Goal: Task Accomplishment & Management: Manage account settings

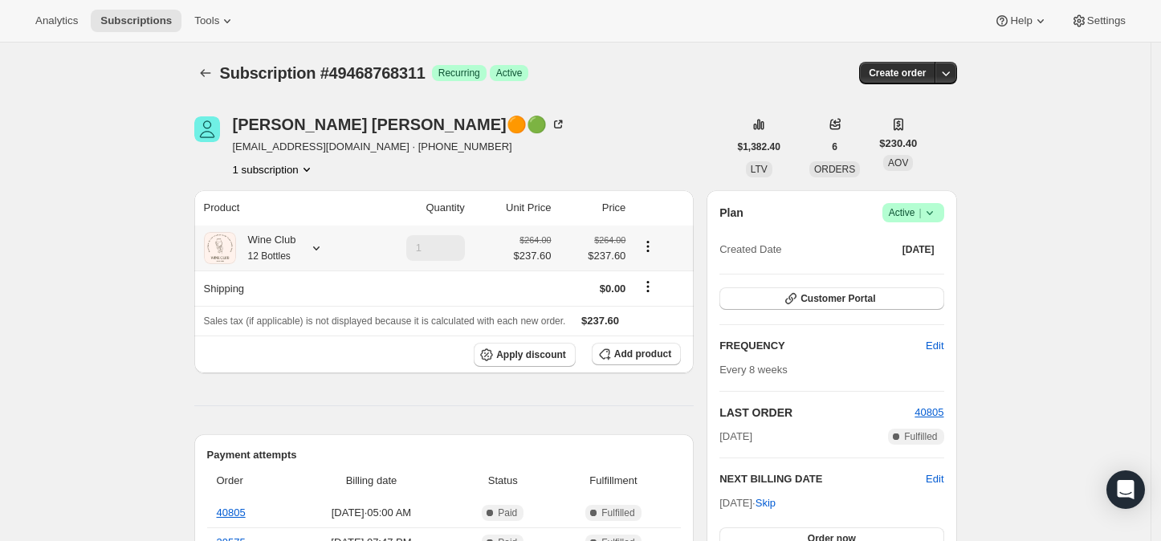
click at [321, 251] on icon at bounding box center [316, 248] width 16 height 16
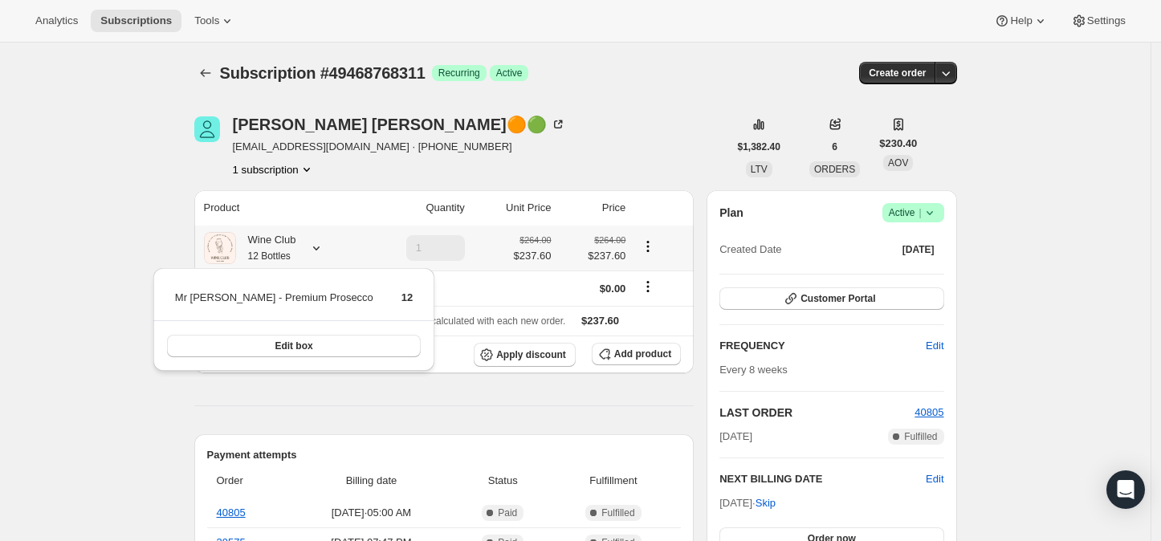
click at [320, 248] on icon at bounding box center [316, 248] width 16 height 16
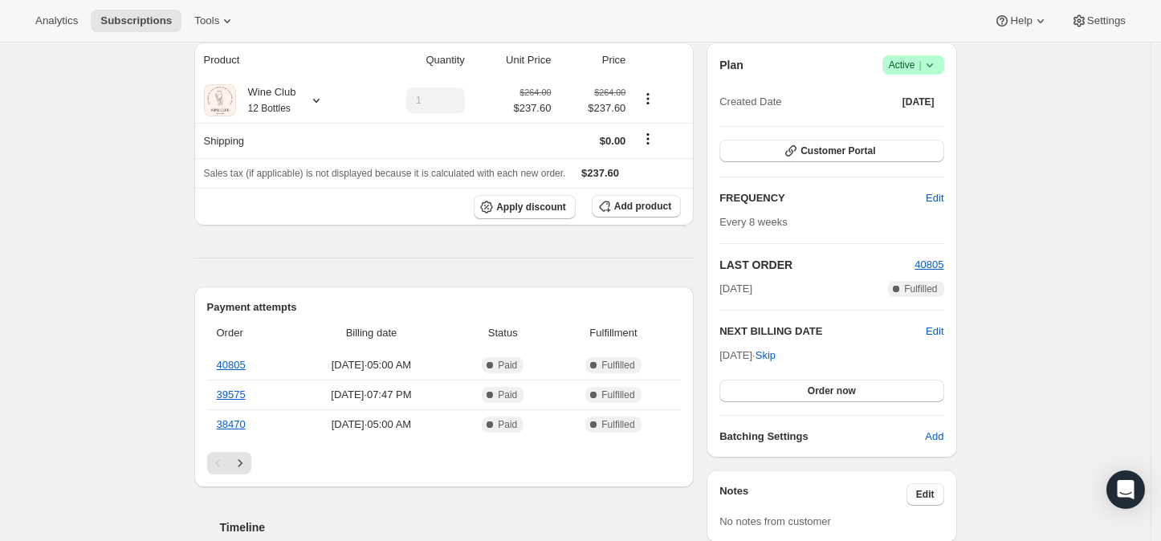
scroll to position [178, 0]
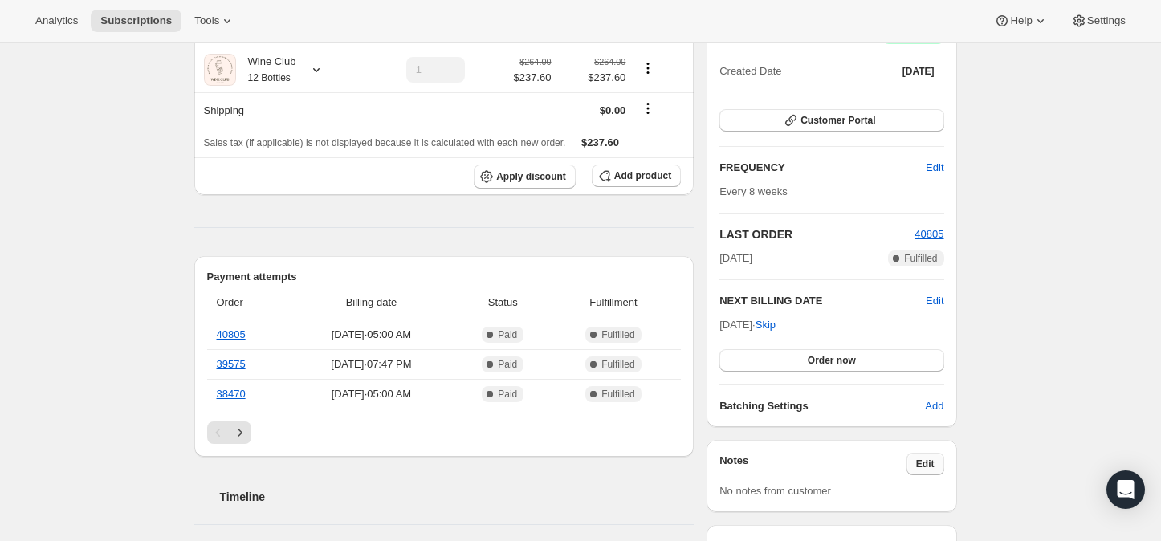
click at [933, 462] on span "Edit" at bounding box center [925, 464] width 18 height 13
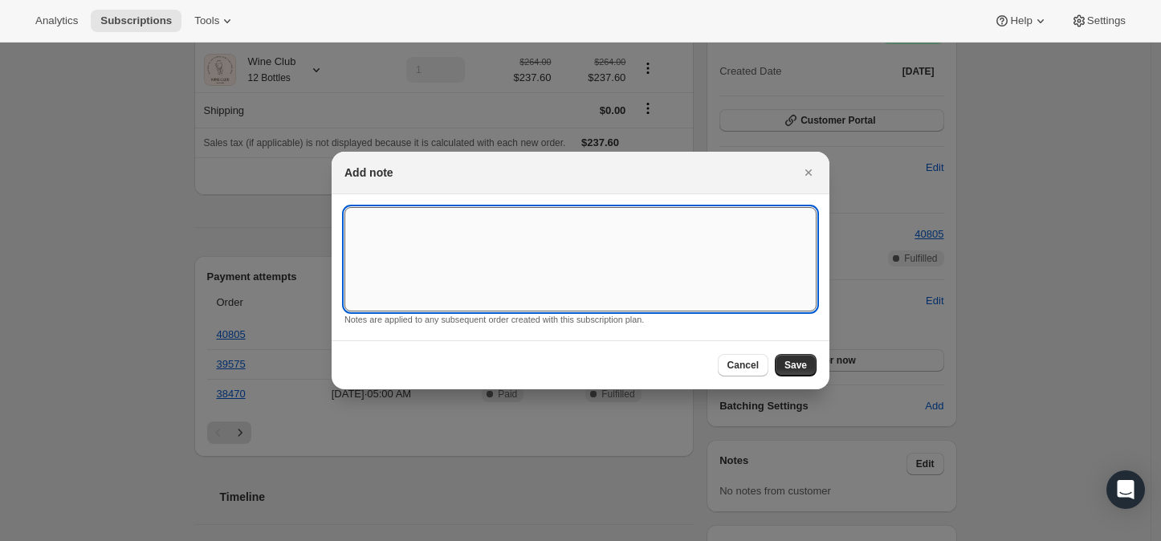
click at [367, 226] on textarea ":rc3:" at bounding box center [580, 259] width 472 height 104
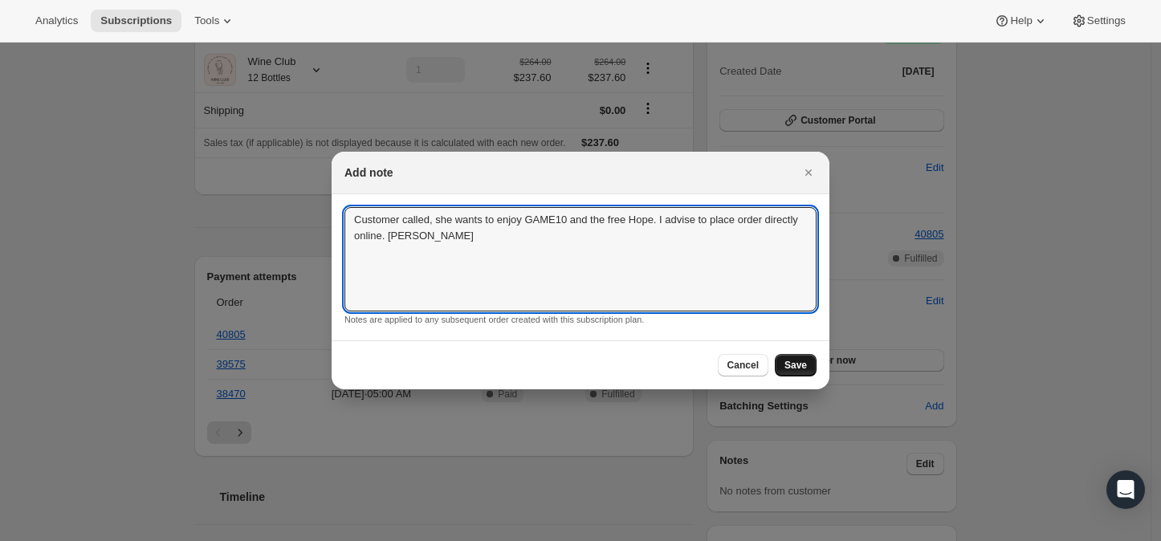
type textarea "Customer called, she wants to enjoy GAME10 and the free Hope. I advise to place…"
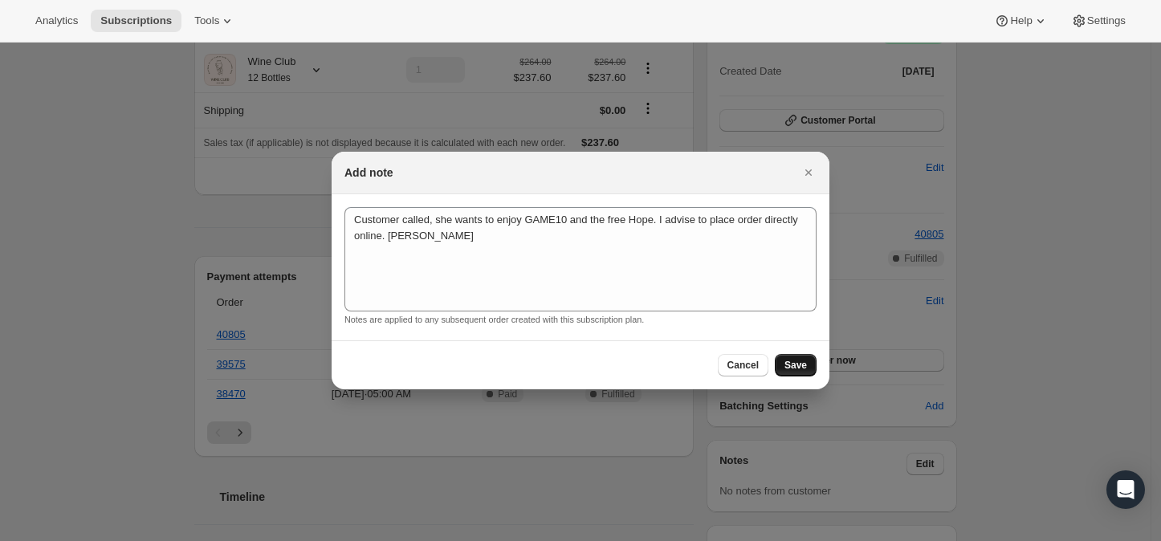
click at [793, 366] on span "Save" at bounding box center [795, 365] width 22 height 13
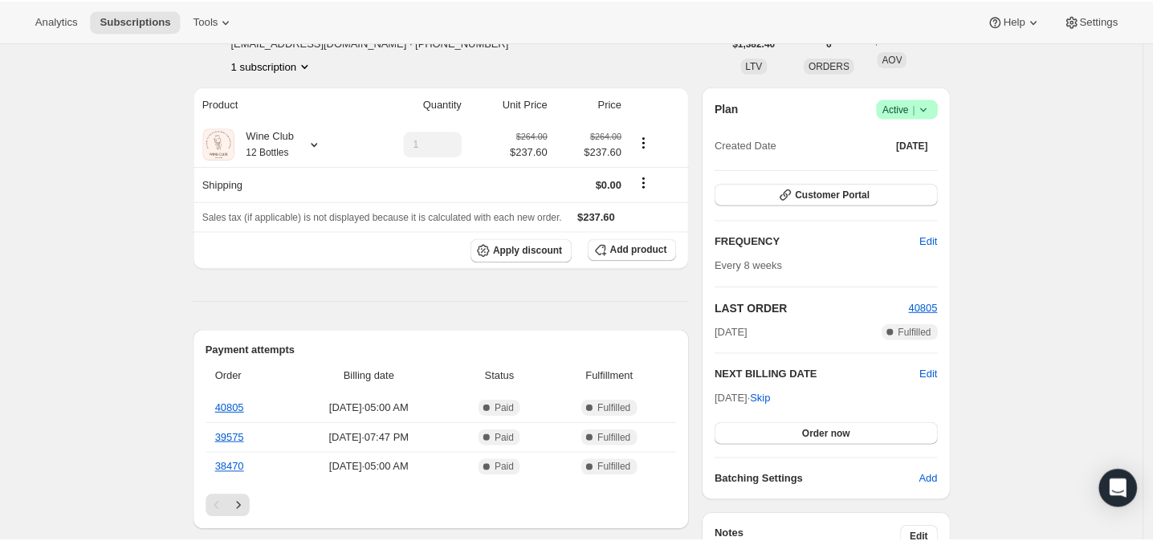
scroll to position [184, 0]
